Goal: Transaction & Acquisition: Purchase product/service

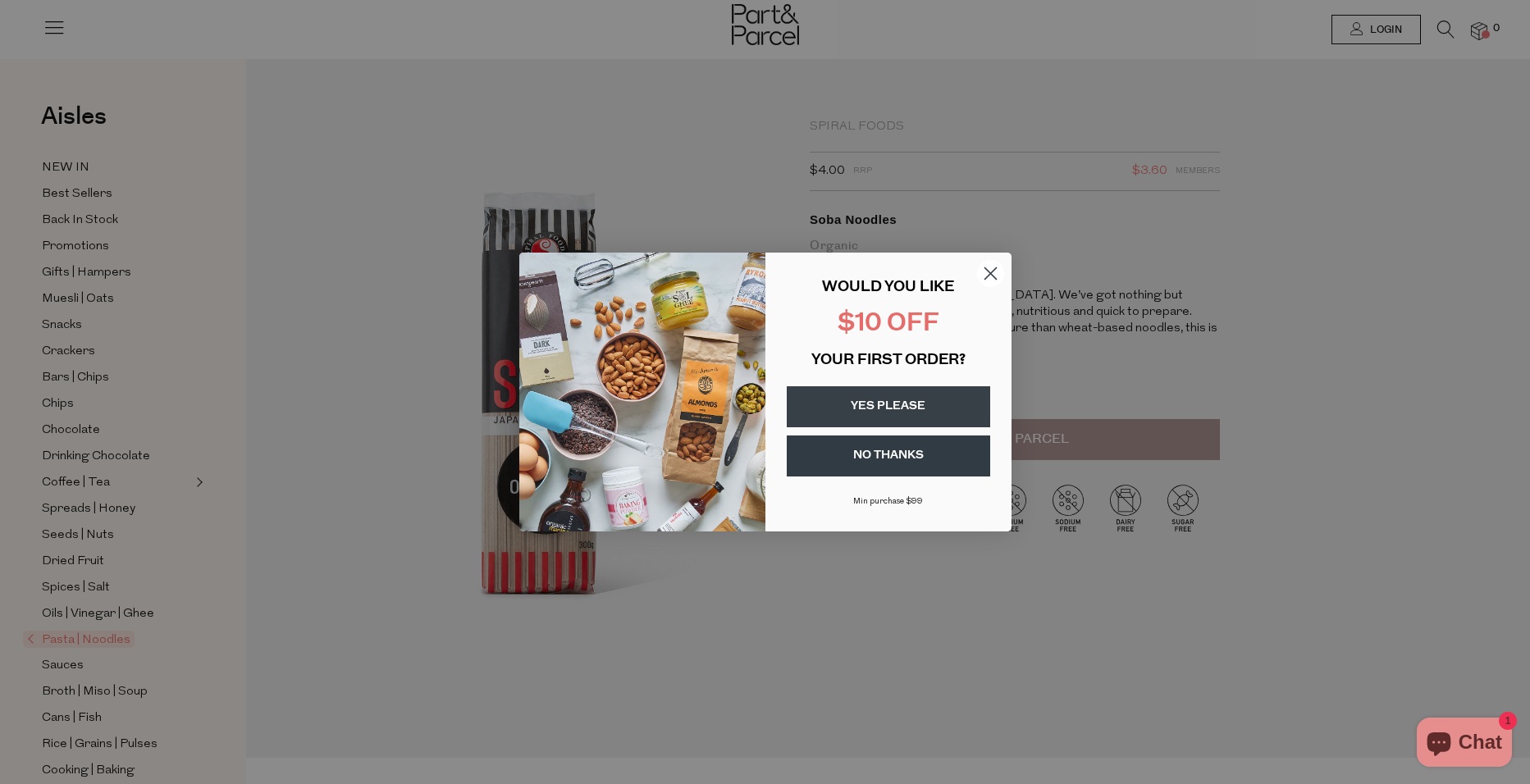
click at [993, 276] on icon "Close dialog" at bounding box center [990, 273] width 11 height 11
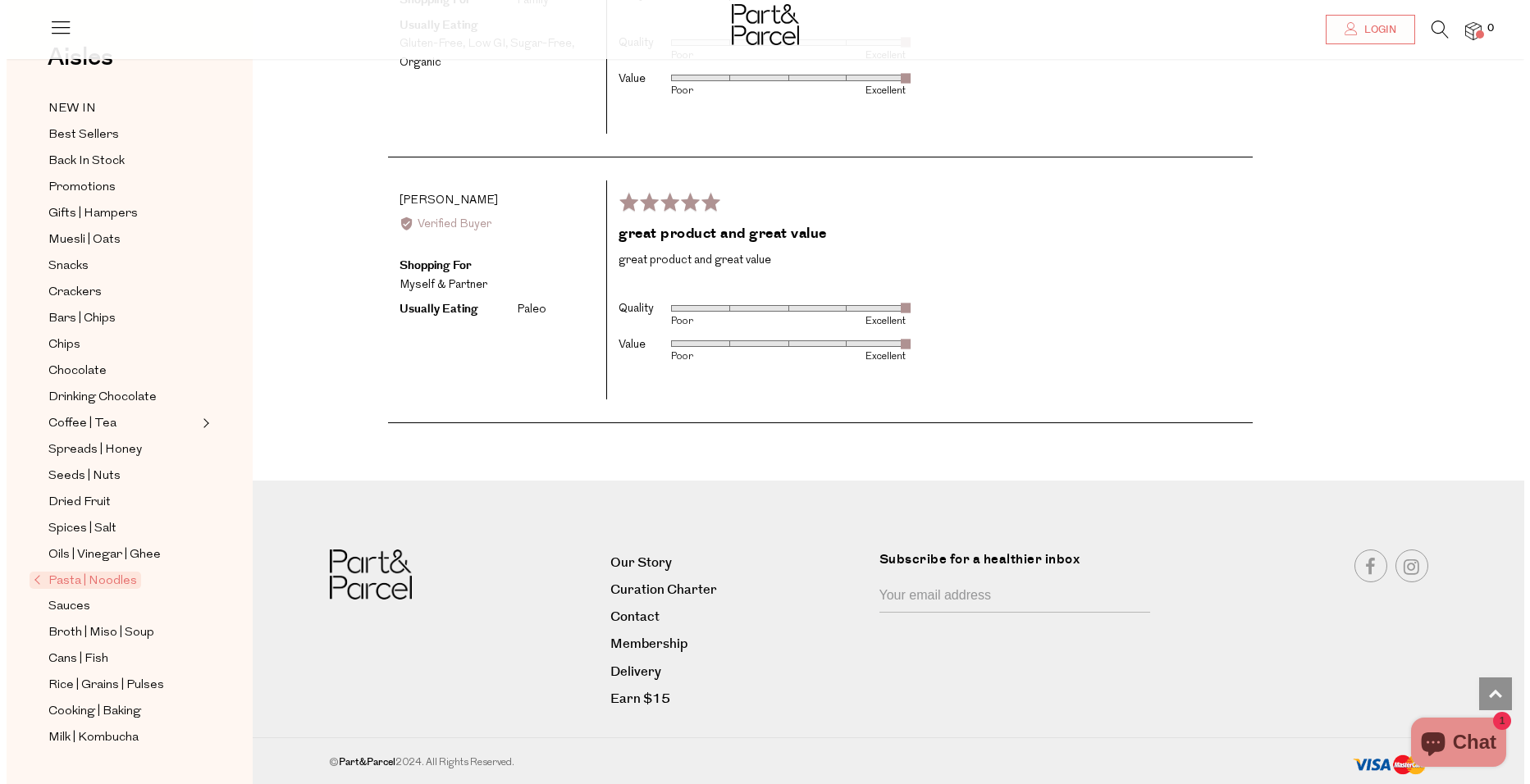
scroll to position [3170, 0]
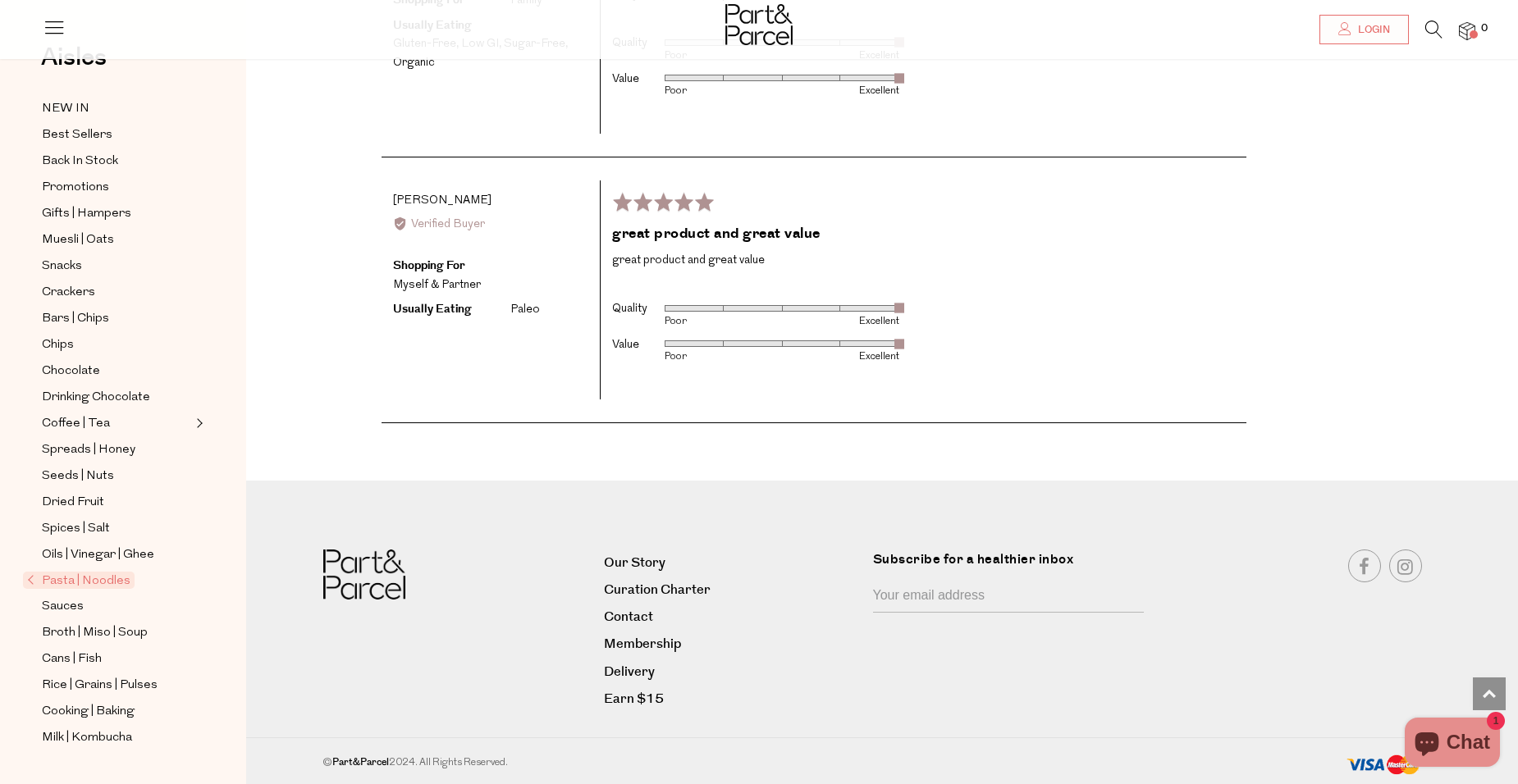
click at [1426, 29] on icon at bounding box center [1434, 29] width 17 height 18
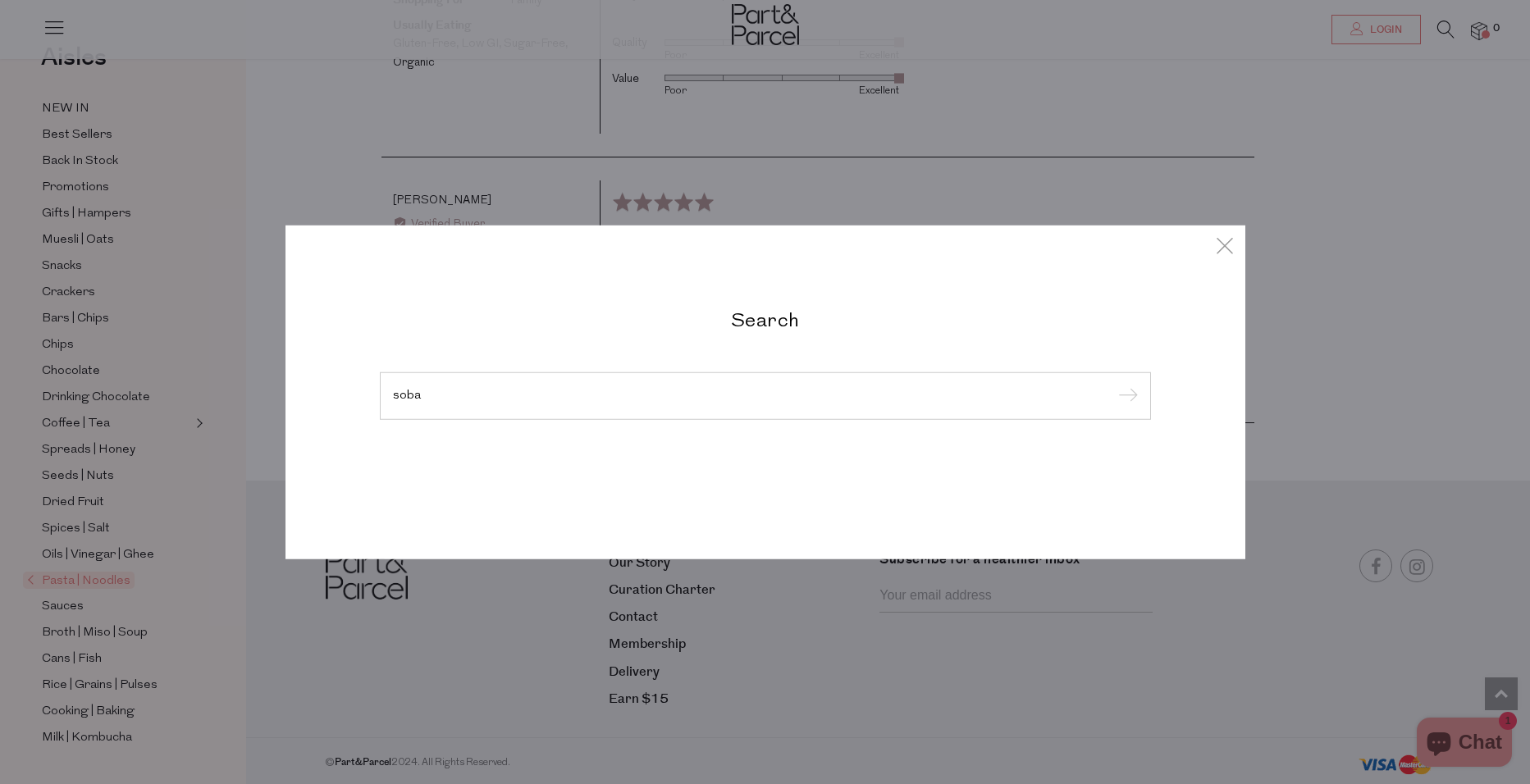
type input "soba"
click at [1114, 385] on input "submit" at bounding box center [1126, 397] width 24 height 24
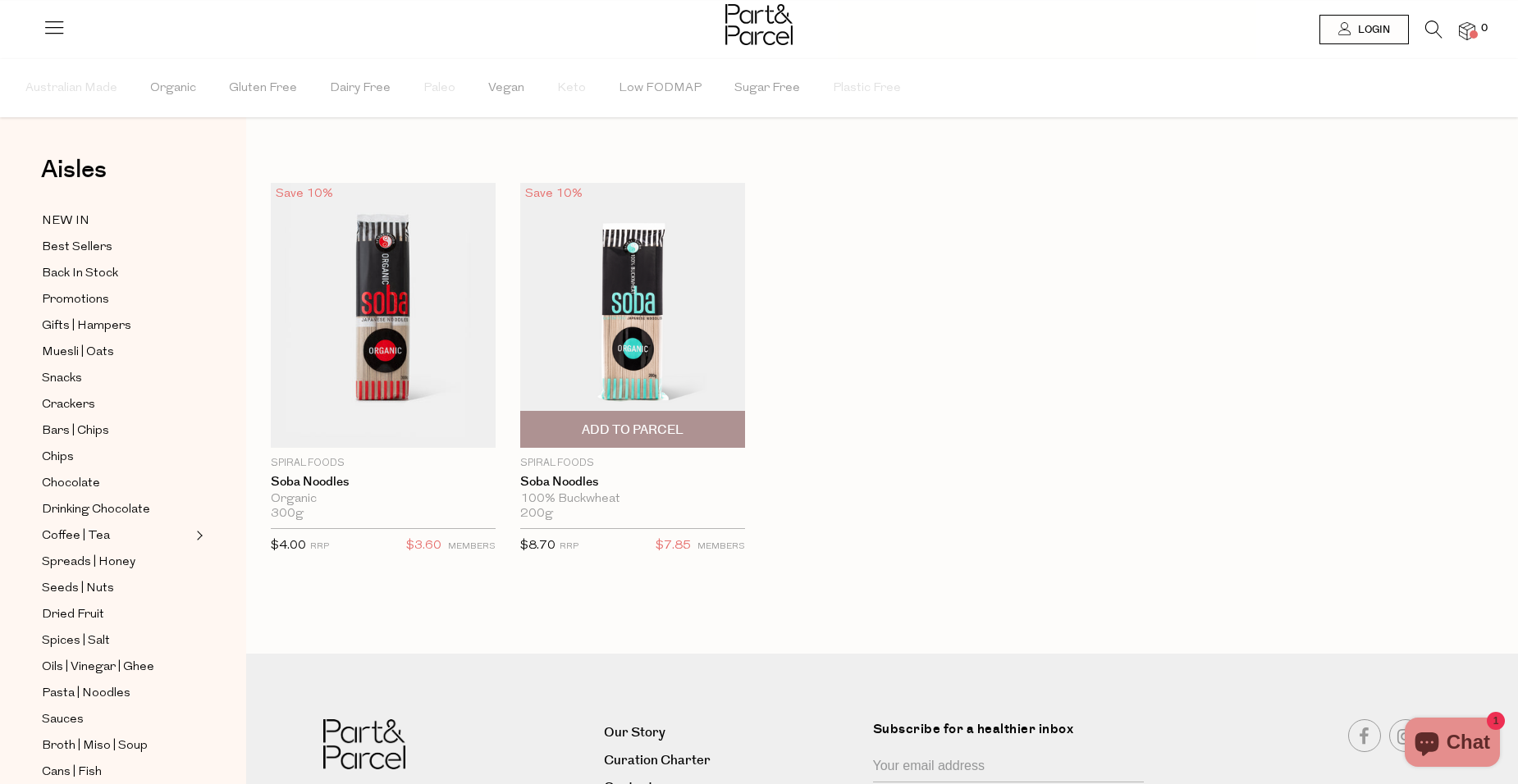
click at [652, 311] on img at bounding box center [633, 315] width 225 height 265
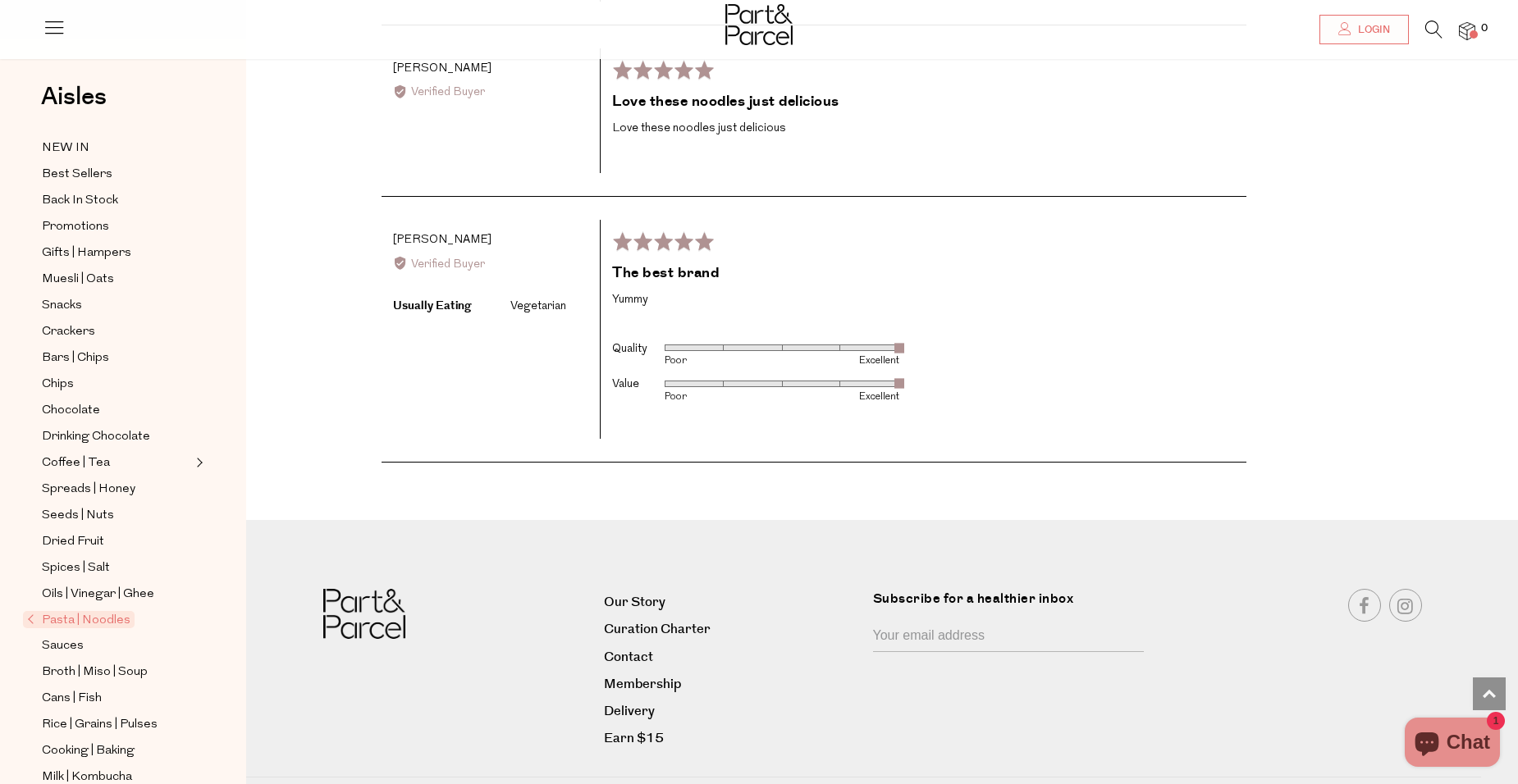
scroll to position [2625, 0]
